Goal: Task Accomplishment & Management: Use online tool/utility

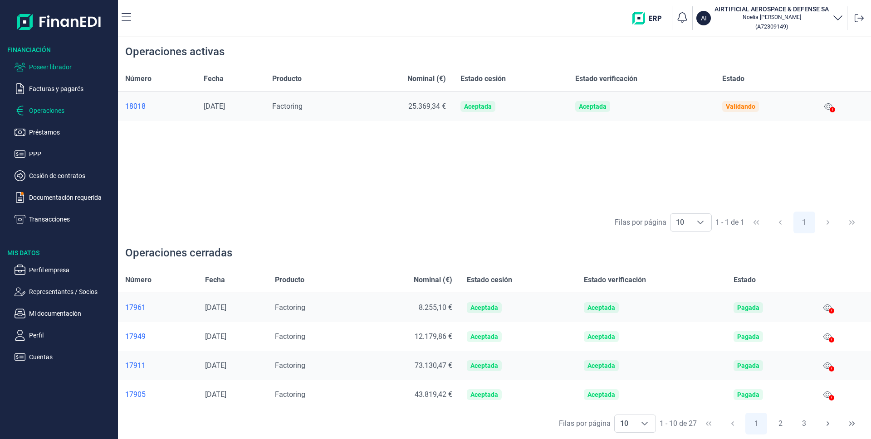
click at [54, 67] on p "Poseer librador" at bounding box center [71, 67] width 85 height 11
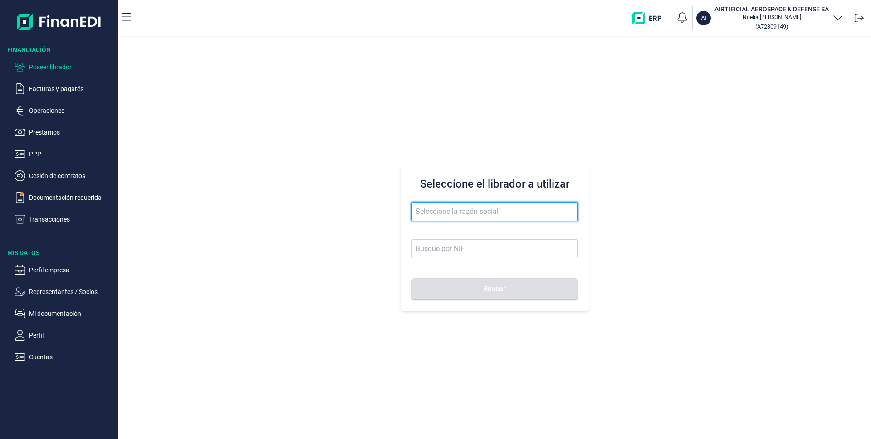
click at [458, 210] on input "text" at bounding box center [494, 211] width 166 height 19
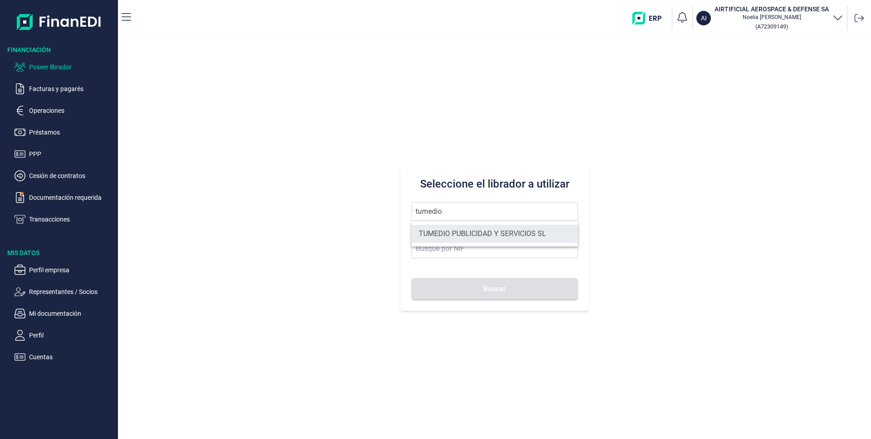
click at [454, 234] on li "TUMEDIO PUBLICIDAD Y SERVICIOS SL" at bounding box center [494, 234] width 166 height 18
type input "TUMEDIO PUBLICIDAD Y SERVICIOS SL"
type input "B86892080"
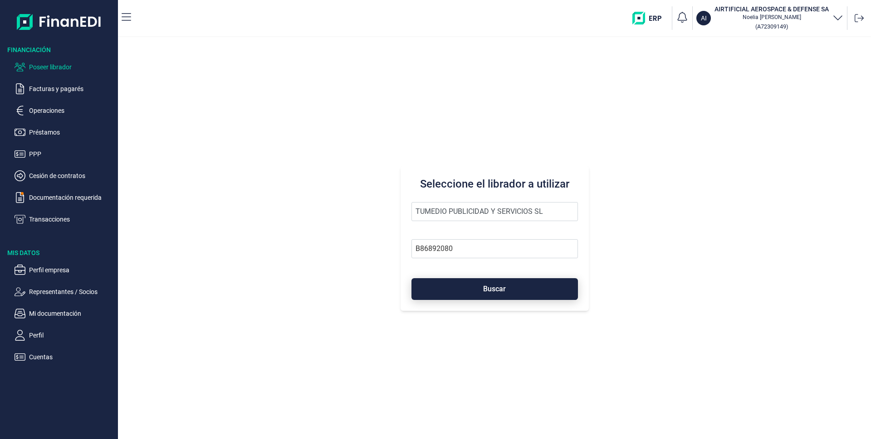
click at [474, 287] on button "Buscar" at bounding box center [494, 289] width 166 height 22
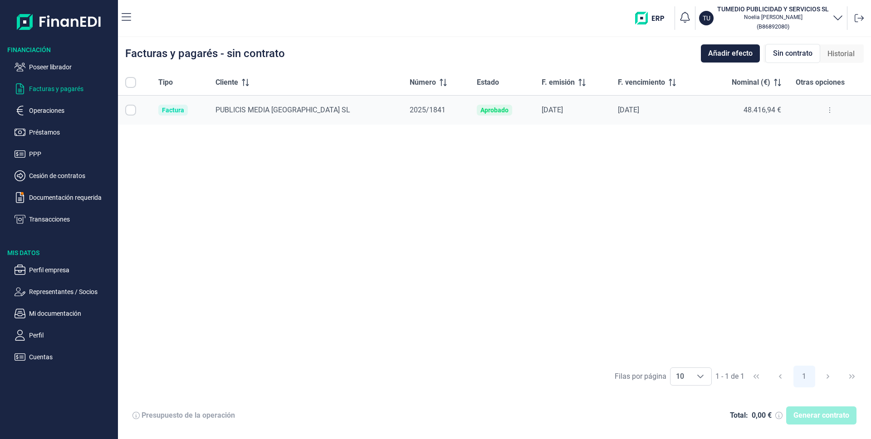
checkbox input "true"
click at [827, 108] on button at bounding box center [829, 110] width 16 height 15
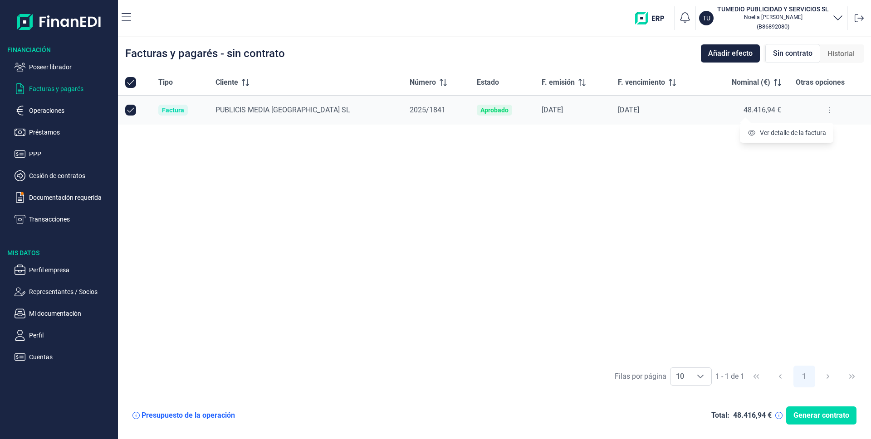
click at [718, 168] on div "Tipo Cliente Número Estado F. emisión F. vencimiento Nominal (€) Otras opciones…" at bounding box center [494, 215] width 753 height 291
